Goal: Information Seeking & Learning: Learn about a topic

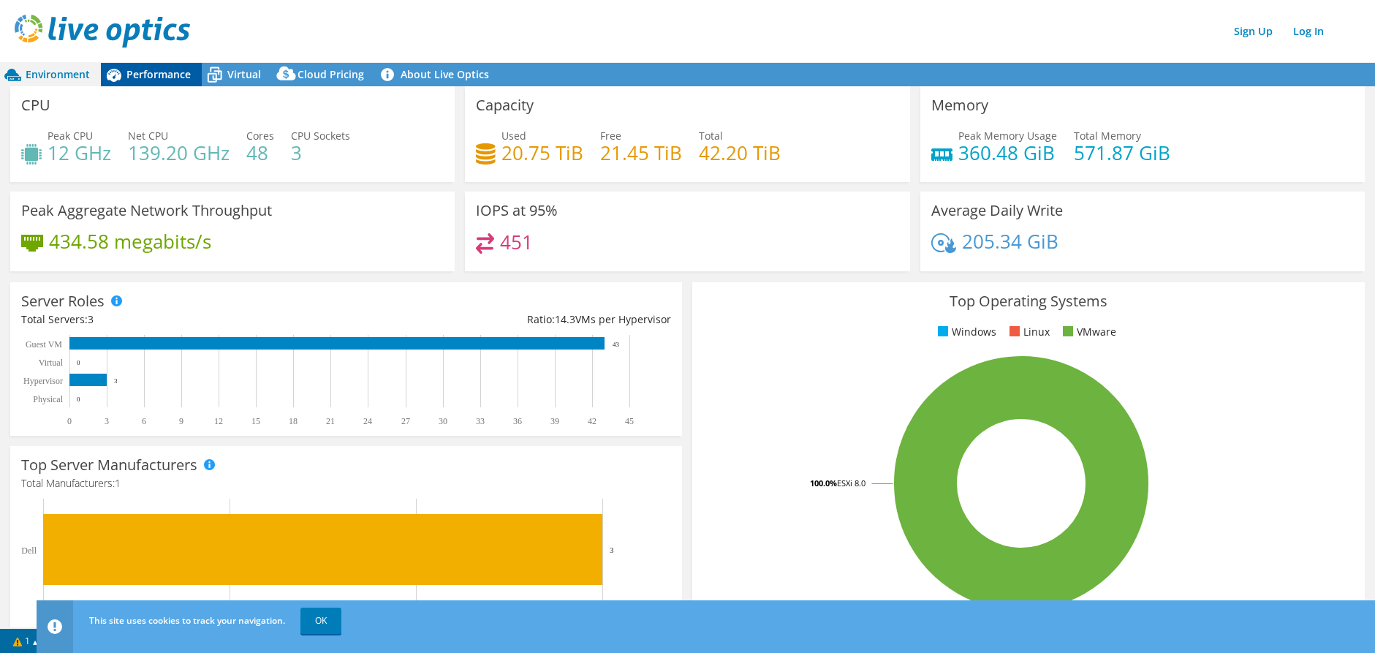
click at [172, 67] on span "Performance" at bounding box center [158, 74] width 64 height 14
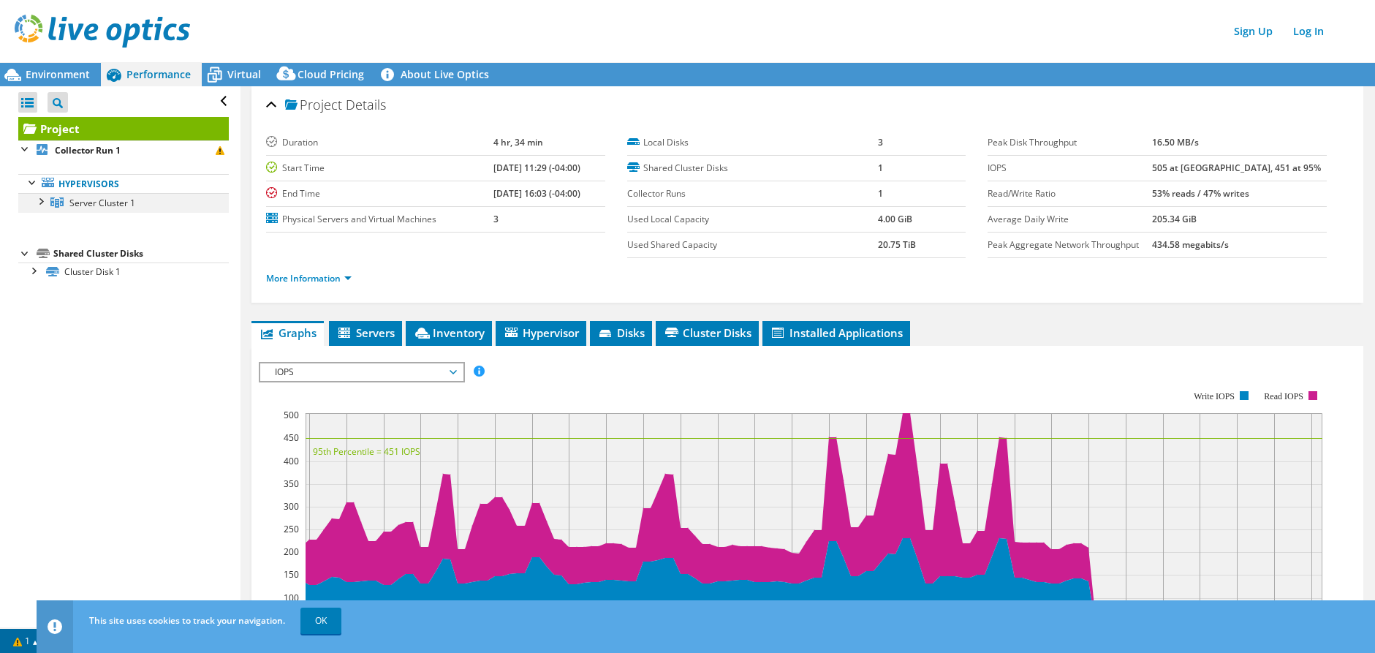
click at [42, 204] on div at bounding box center [40, 200] width 15 height 15
click at [45, 222] on div at bounding box center [47, 220] width 15 height 15
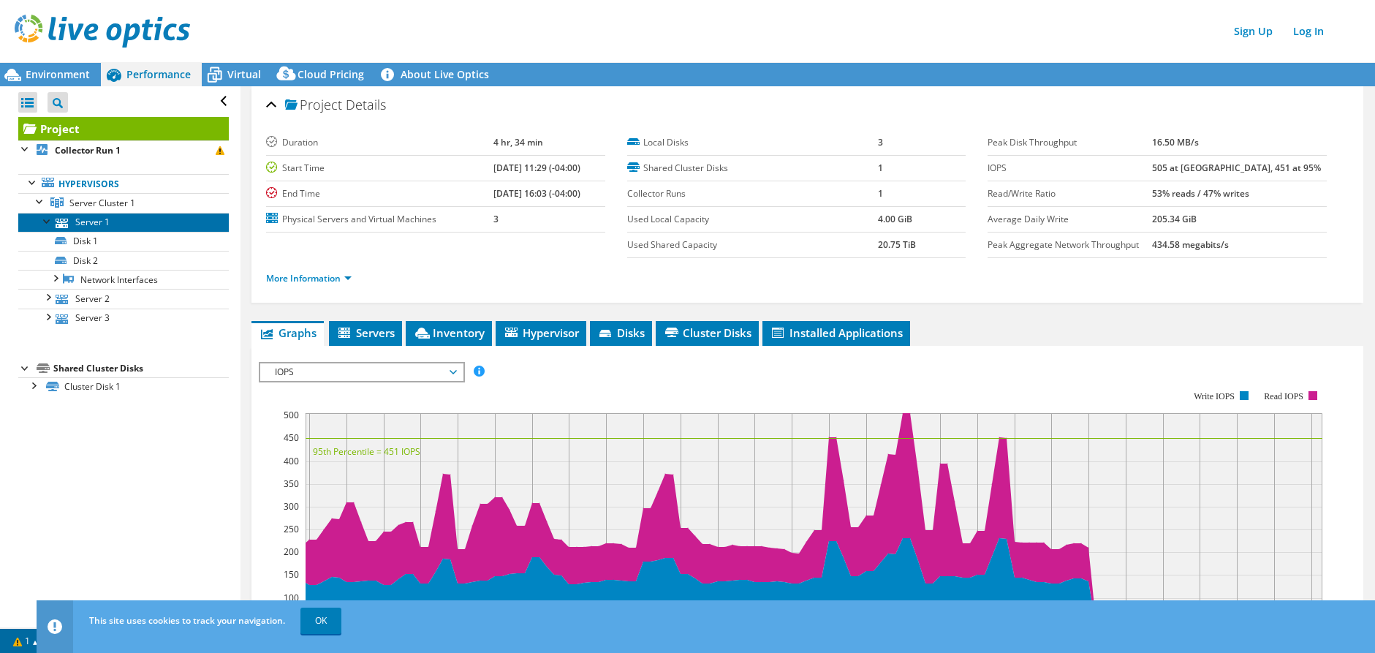
click at [110, 223] on link "Server 1" at bounding box center [123, 222] width 210 height 19
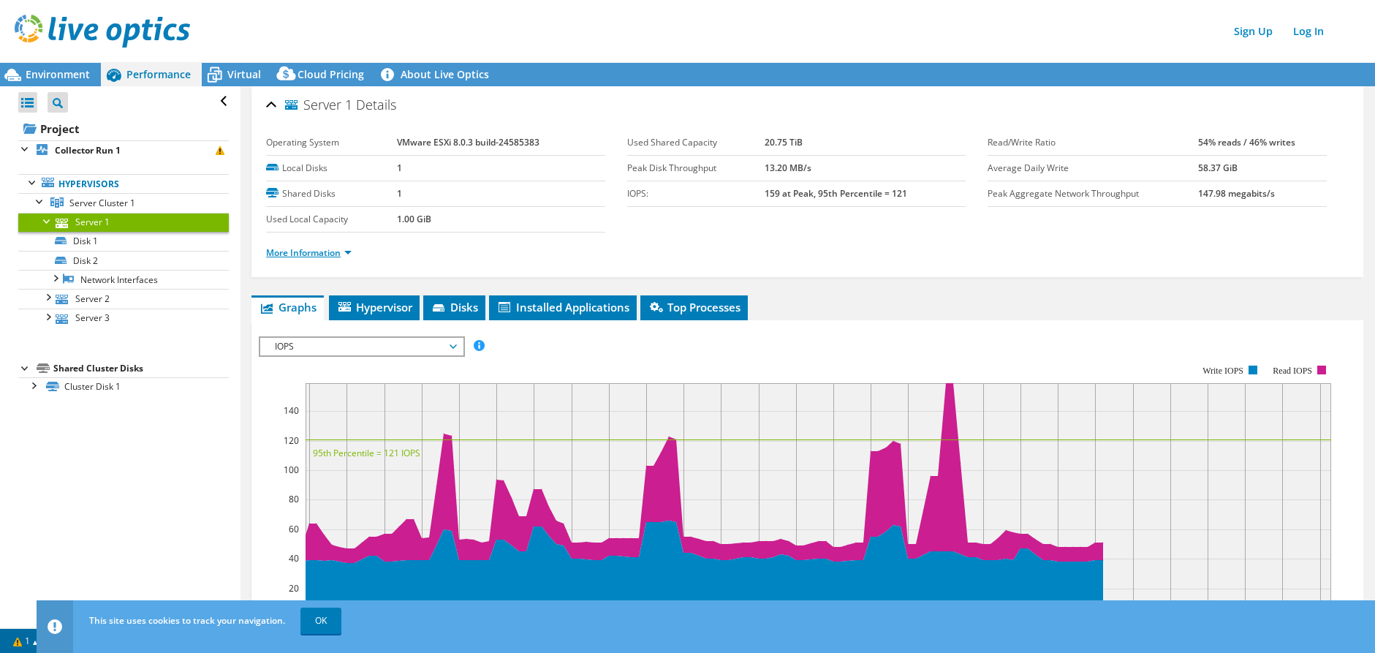
click at [335, 250] on link "More Information" at bounding box center [309, 252] width 86 height 12
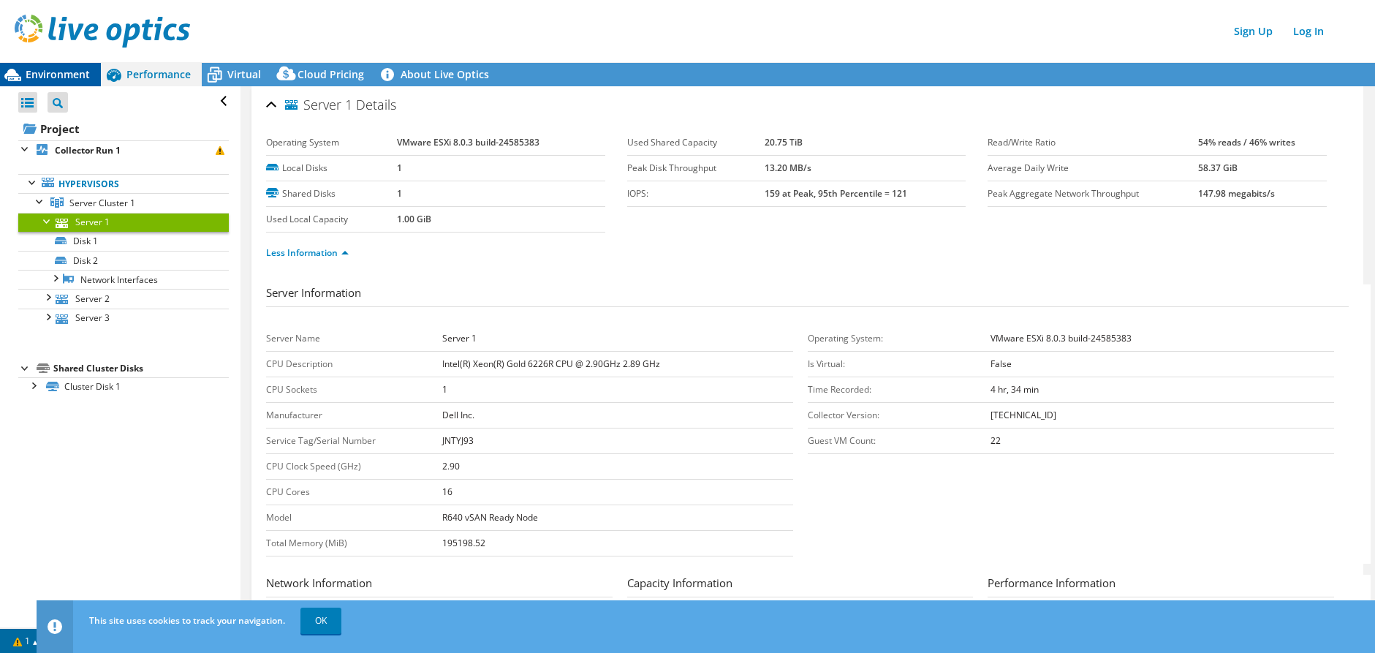
click at [52, 76] on span "Environment" at bounding box center [58, 74] width 64 height 14
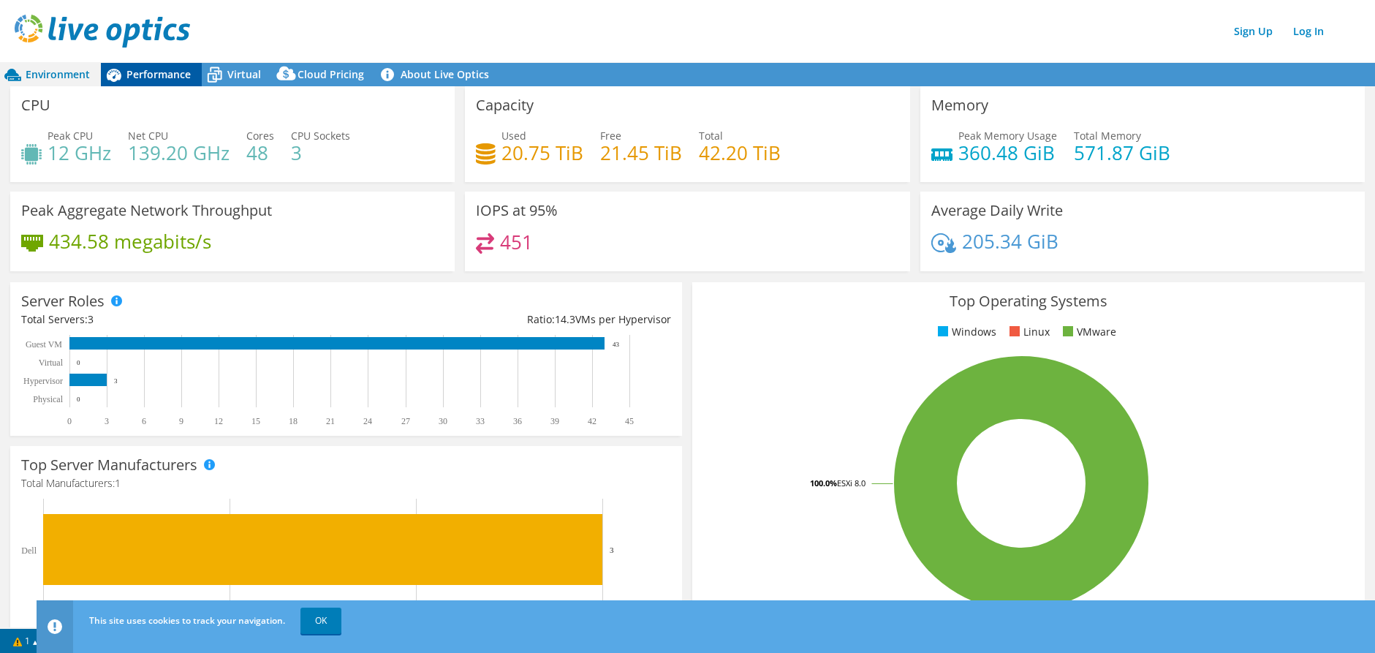
click at [134, 69] on span "Performance" at bounding box center [158, 74] width 64 height 14
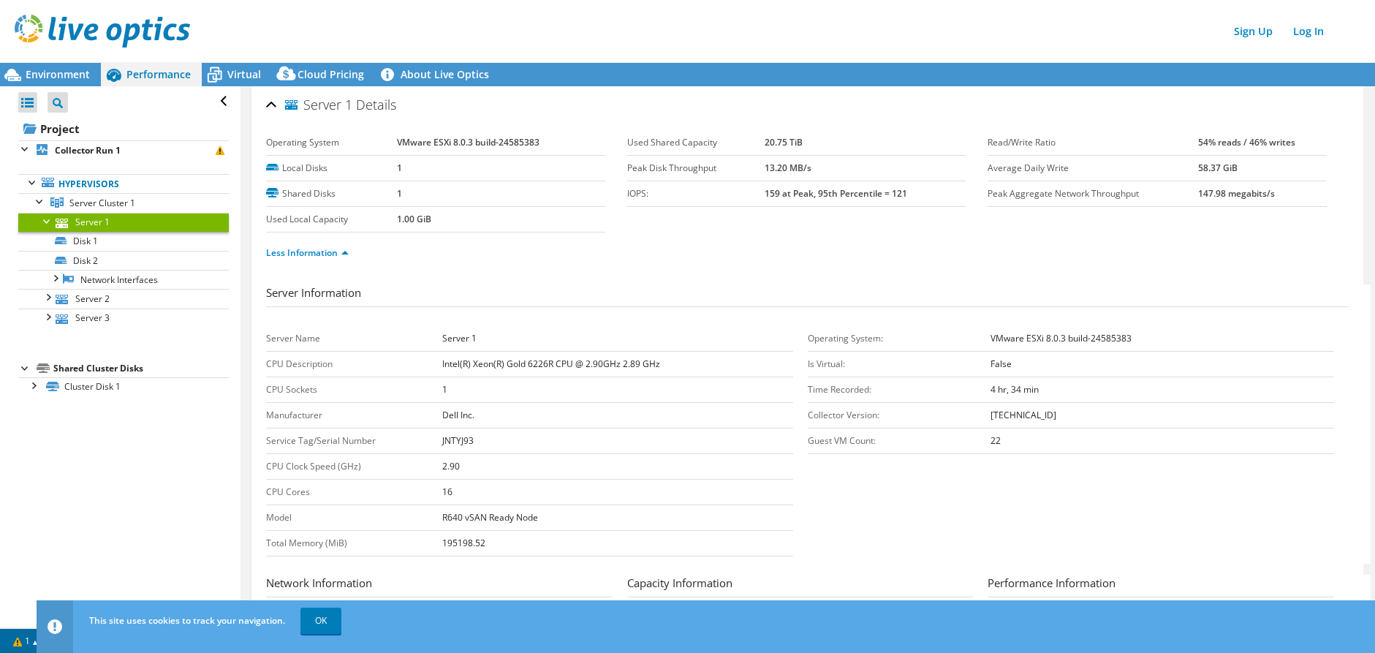
click at [156, 439] on div "Open All Close All Project Tree Filter Project Collector Run 1" at bounding box center [120, 356] width 240 height 541
drag, startPoint x: 54, startPoint y: 72, endPoint x: 98, endPoint y: 83, distance: 45.0
click at [54, 72] on span "Environment" at bounding box center [58, 74] width 64 height 14
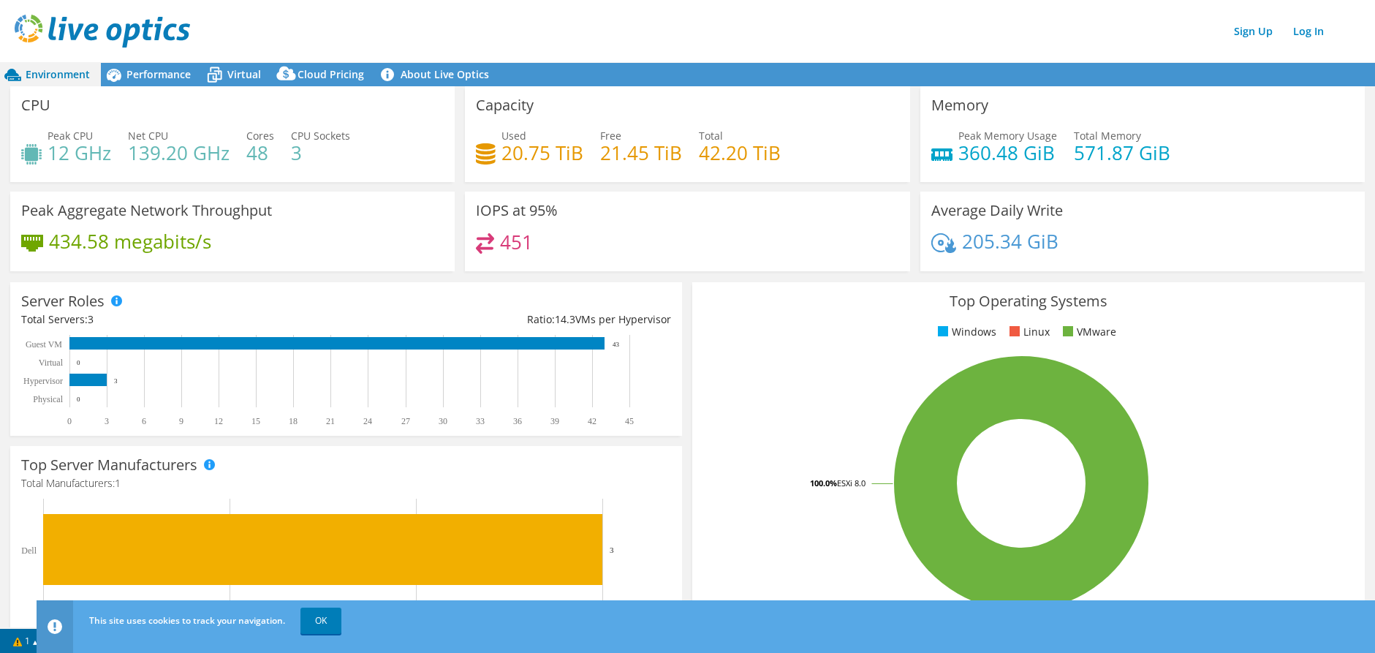
click at [163, 115] on div "CPU Peak CPU 12 GHz Net CPU 139.20 GHz Cores 48 CPU Sockets 3" at bounding box center [232, 134] width 444 height 96
click at [172, 78] on span "Performance" at bounding box center [158, 74] width 64 height 14
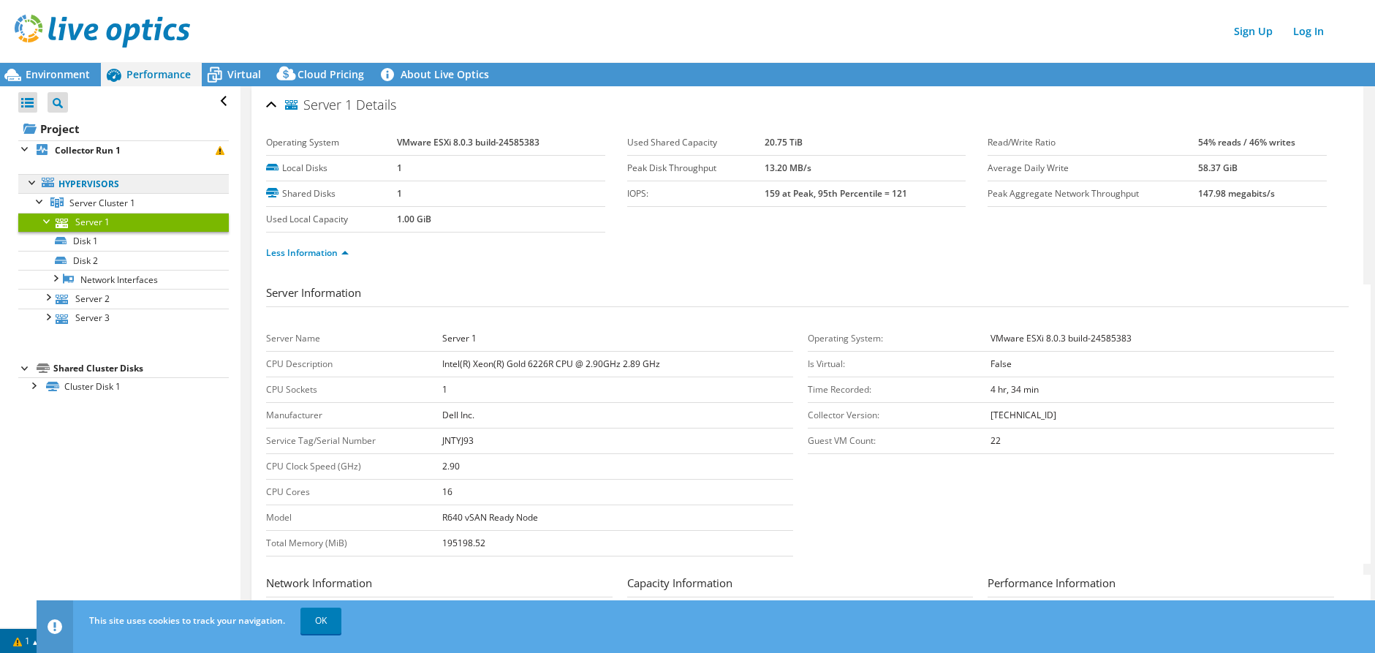
drag, startPoint x: 74, startPoint y: 176, endPoint x: 99, endPoint y: 183, distance: 26.4
click at [74, 176] on link "Hypervisors" at bounding box center [123, 183] width 210 height 19
click at [117, 193] on link "Server Cluster 1" at bounding box center [123, 202] width 210 height 19
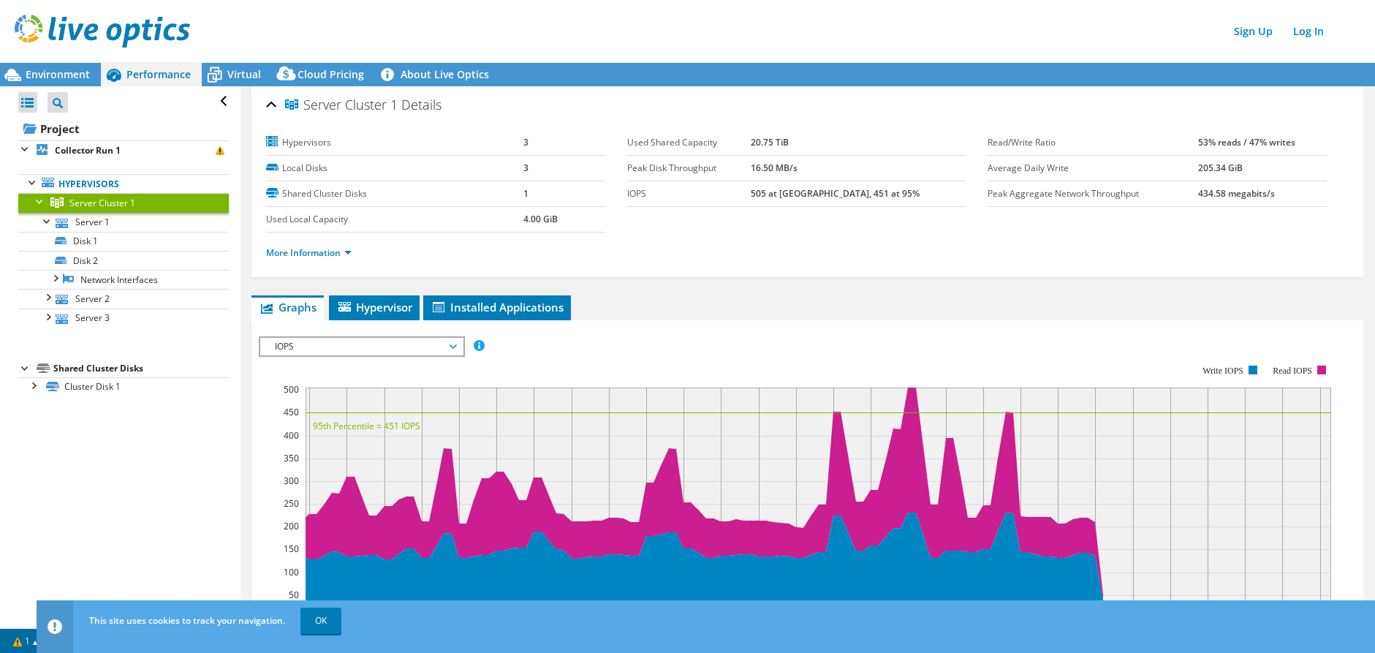
click at [389, 341] on span "IOPS" at bounding box center [361, 347] width 188 height 18
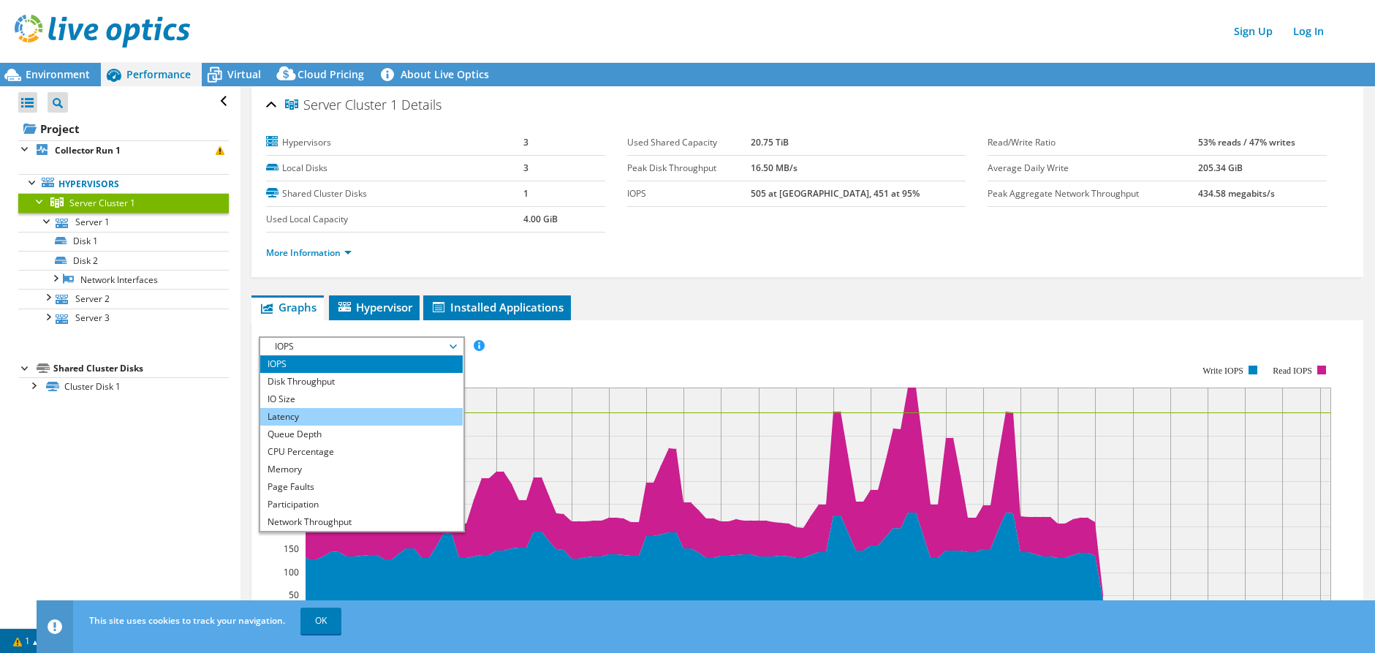
click at [335, 415] on li "Latency" at bounding box center [361, 417] width 202 height 18
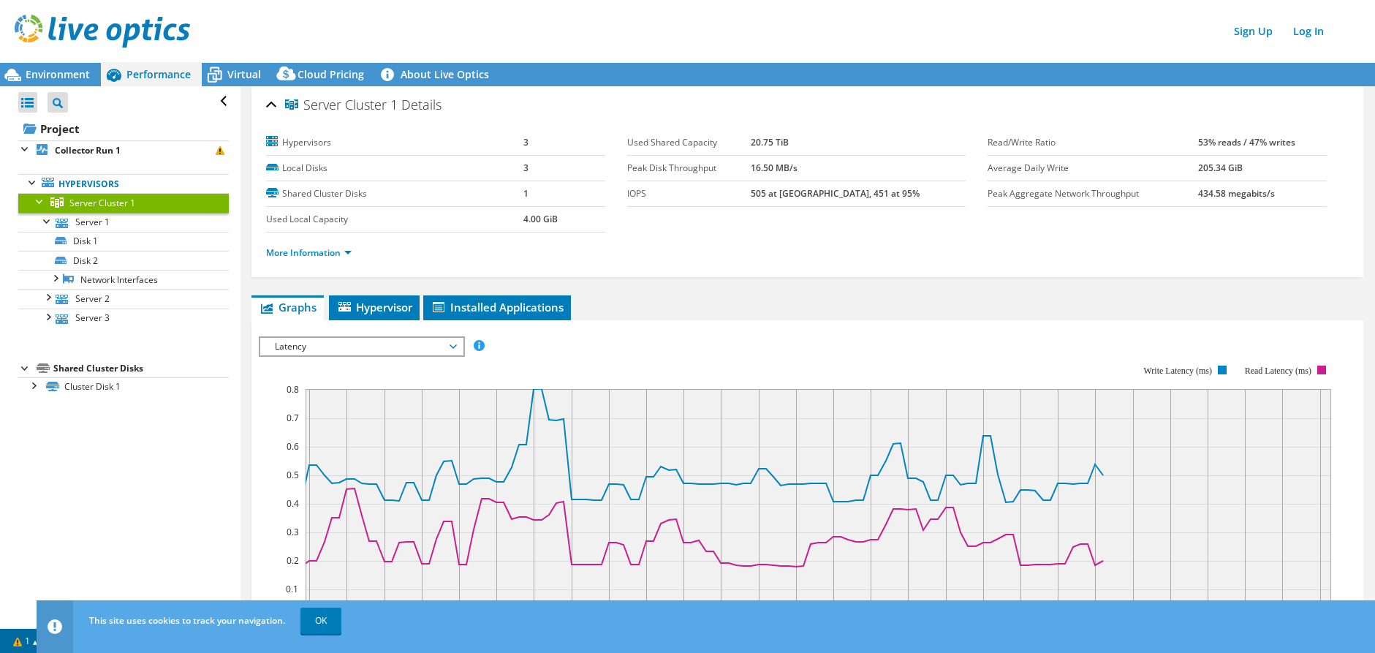
click at [413, 345] on span "Latency" at bounding box center [361, 347] width 188 height 18
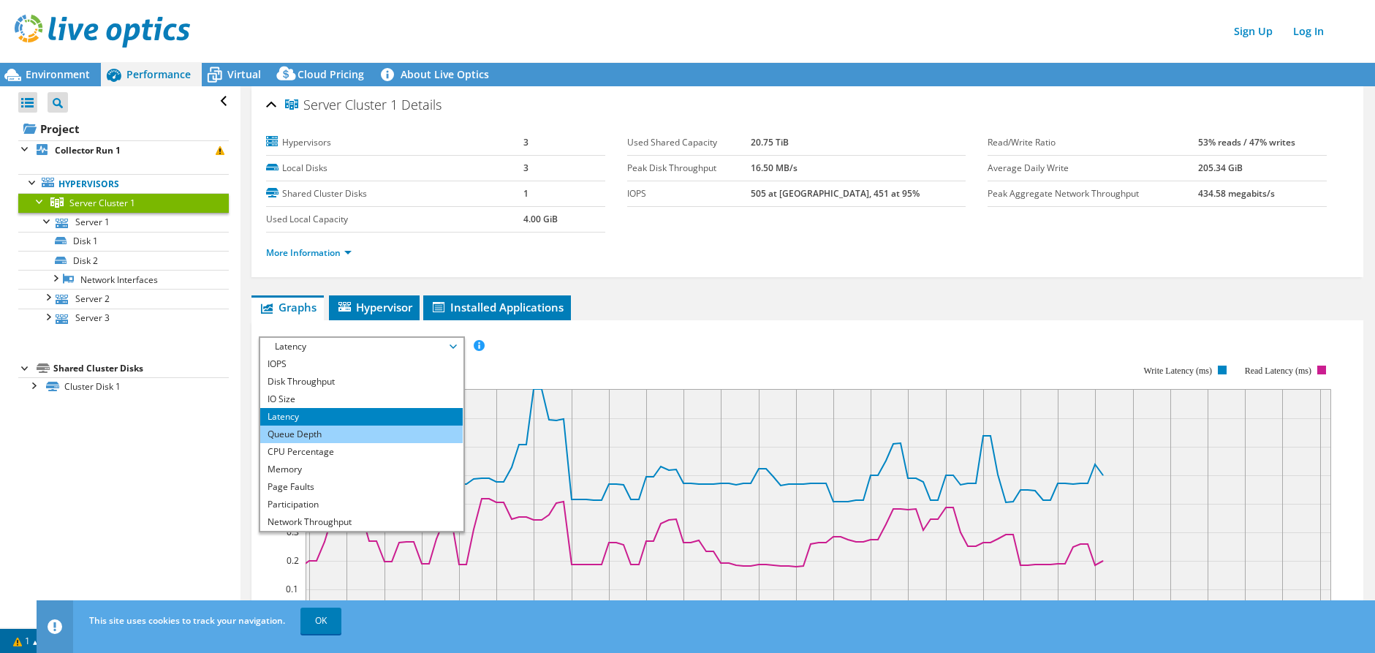
click at [362, 433] on li "Queue Depth" at bounding box center [361, 434] width 202 height 18
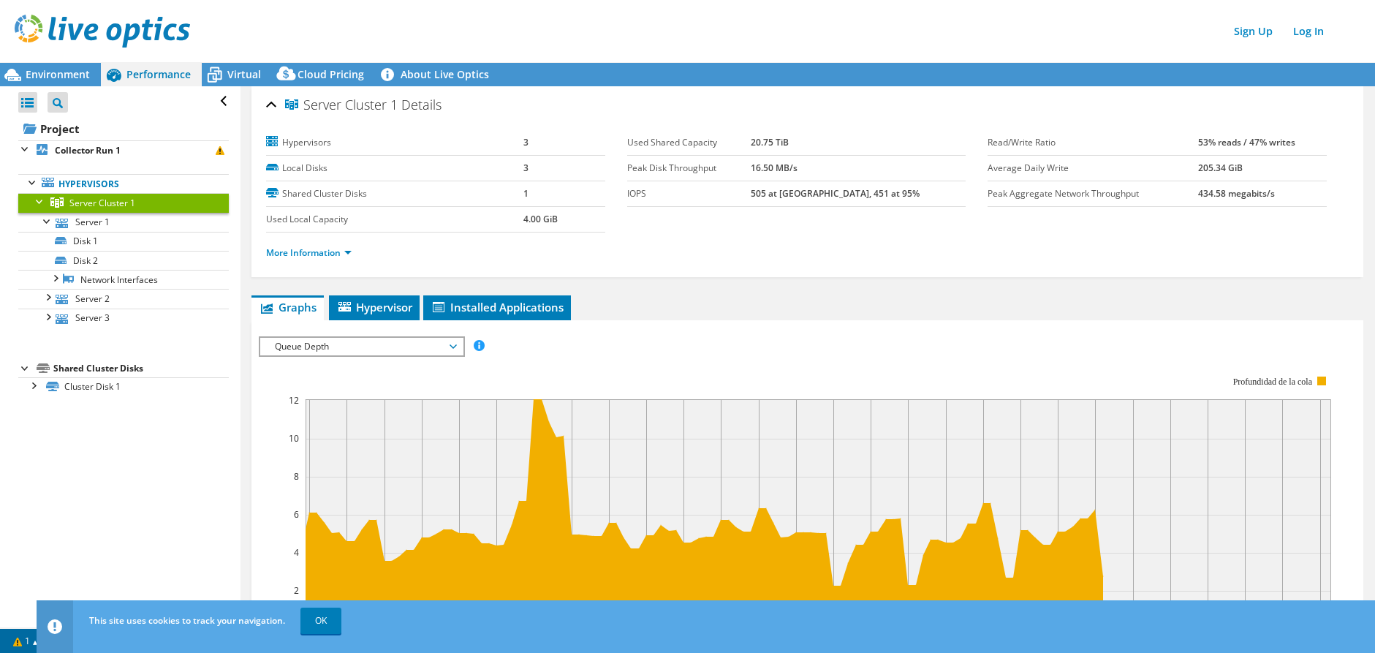
click at [455, 359] on rect at bounding box center [796, 502] width 1074 height 292
click at [451, 349] on span "Queue Depth" at bounding box center [361, 347] width 188 height 18
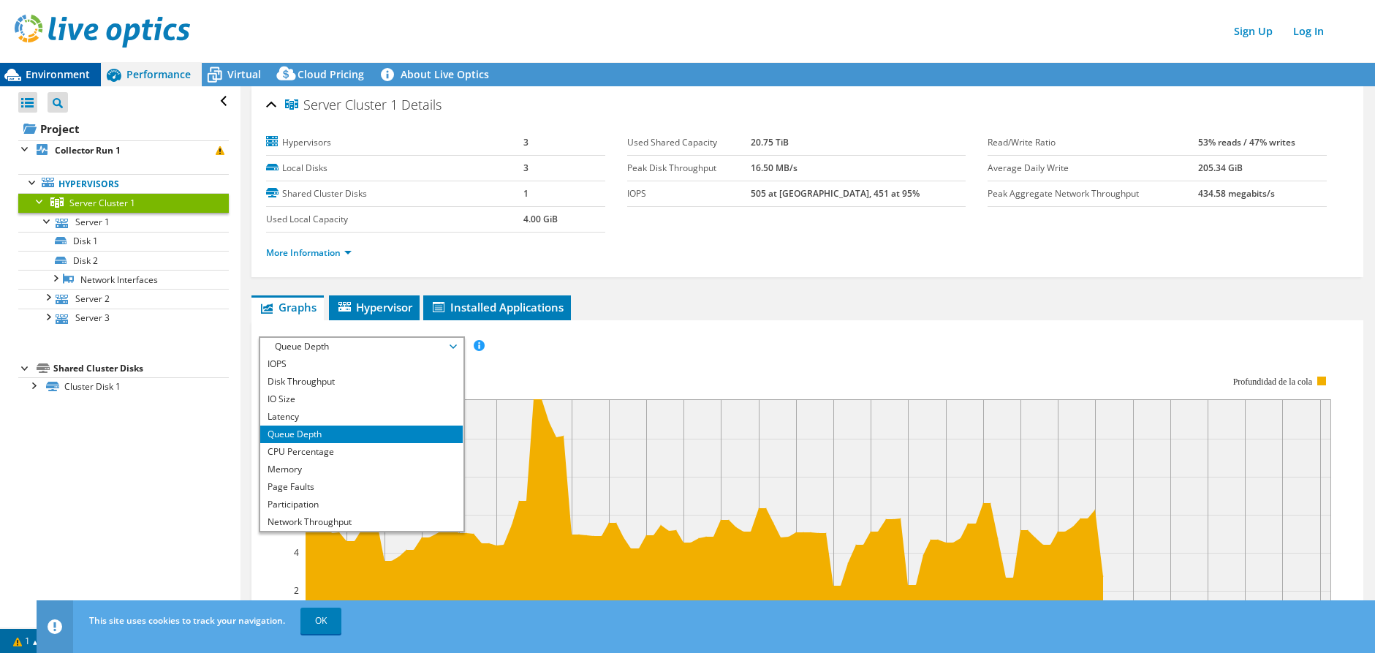
click at [54, 78] on span "Environment" at bounding box center [58, 74] width 64 height 14
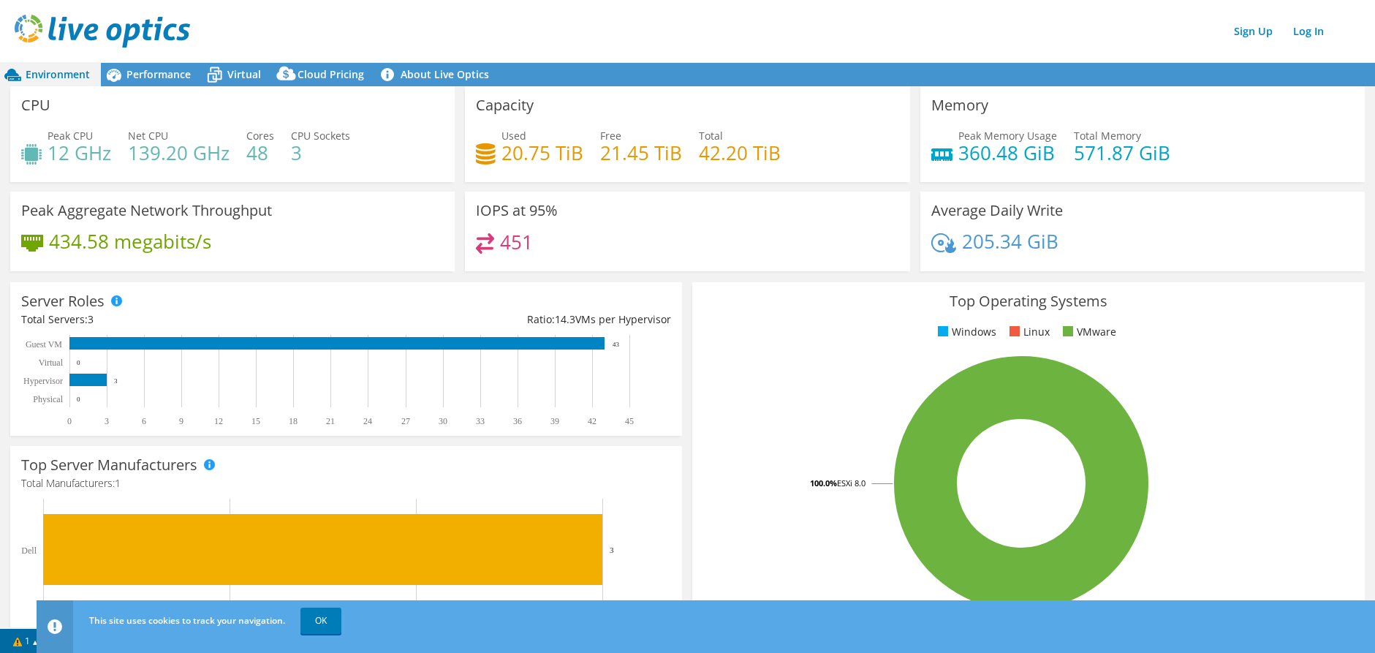
drag, startPoint x: 1234, startPoint y: 280, endPoint x: 1216, endPoint y: 282, distance: 17.7
click at [1234, 280] on div "Top Operating Systems Windows Linux VMware 100.0% ESXi 8.0" at bounding box center [1028, 457] width 682 height 360
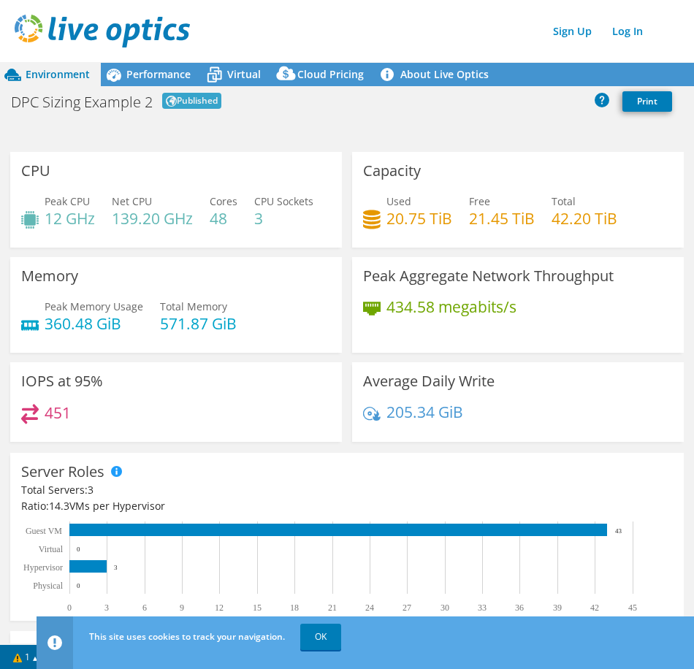
drag, startPoint x: 520, startPoint y: 116, endPoint x: 689, endPoint y: 172, distance: 177.7
click at [520, 116] on div "DPC Sizing Example 2 Published Print" at bounding box center [347, 103] width 694 height 31
click at [147, 71] on span "Performance" at bounding box center [158, 74] width 64 height 14
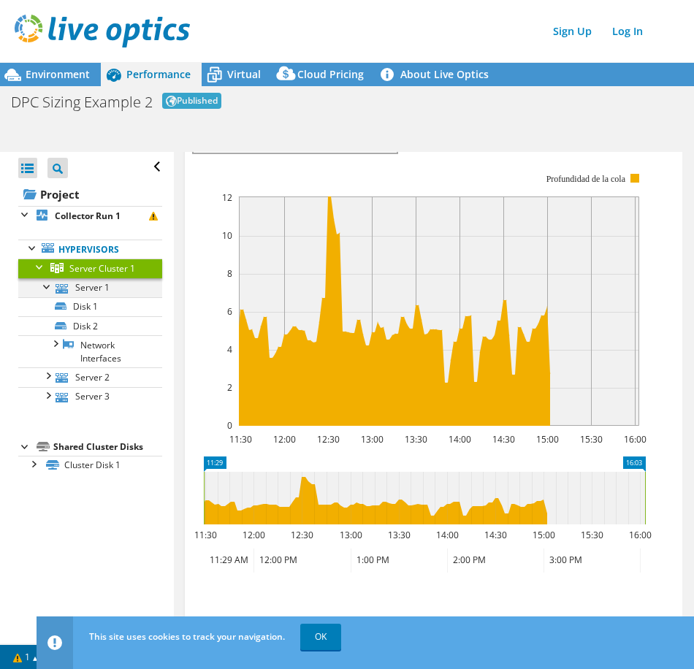
click at [45, 293] on div at bounding box center [47, 285] width 15 height 15
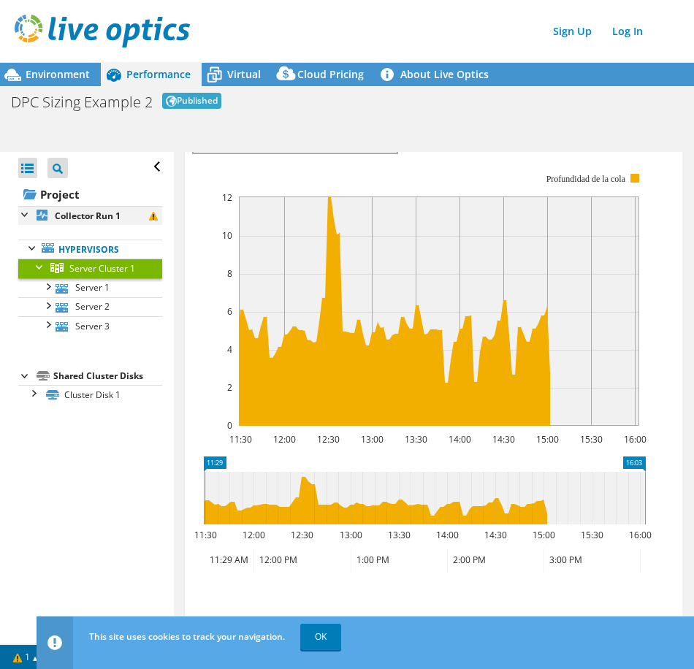
click at [27, 216] on div at bounding box center [25, 213] width 15 height 15
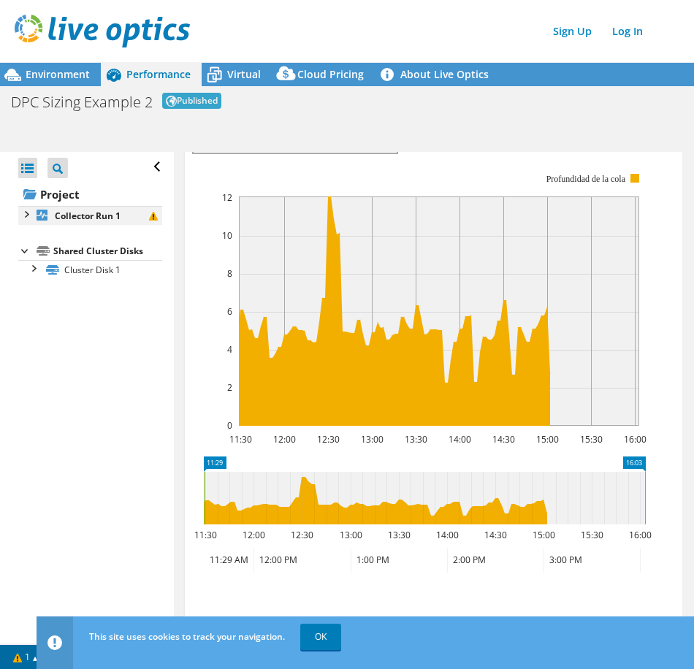
click at [27, 216] on div at bounding box center [25, 213] width 15 height 15
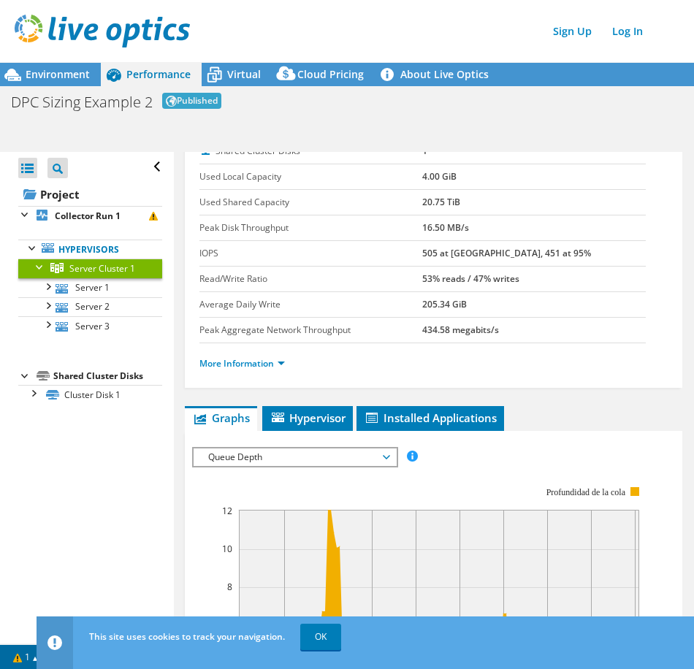
scroll to position [0, 0]
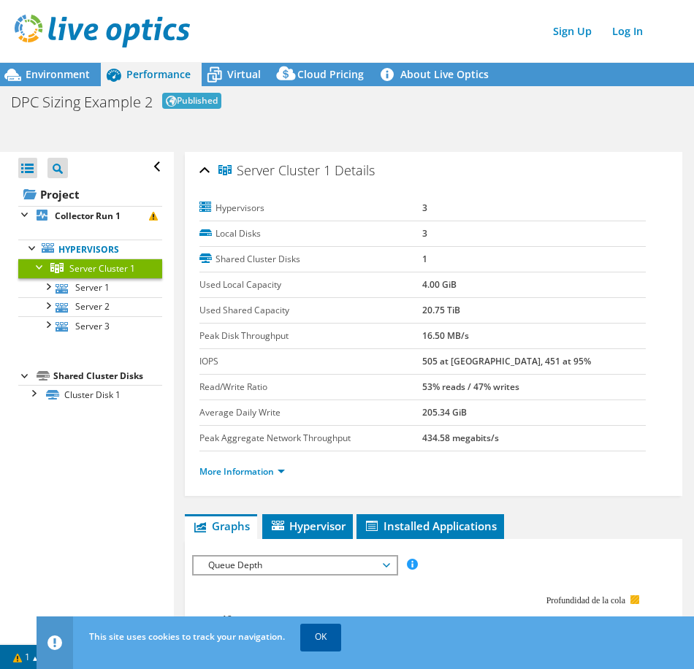
drag, startPoint x: 322, startPoint y: 638, endPoint x: 334, endPoint y: 636, distance: 12.6
click at [322, 638] on link "OK" at bounding box center [320, 637] width 41 height 26
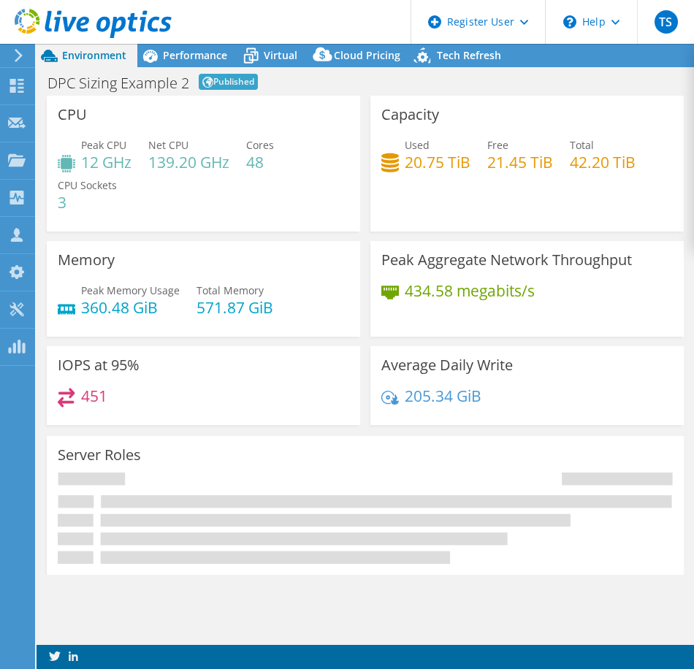
select select "[GEOGRAPHIC_DATA]"
select select "USD"
